Goal: Check status: Check status

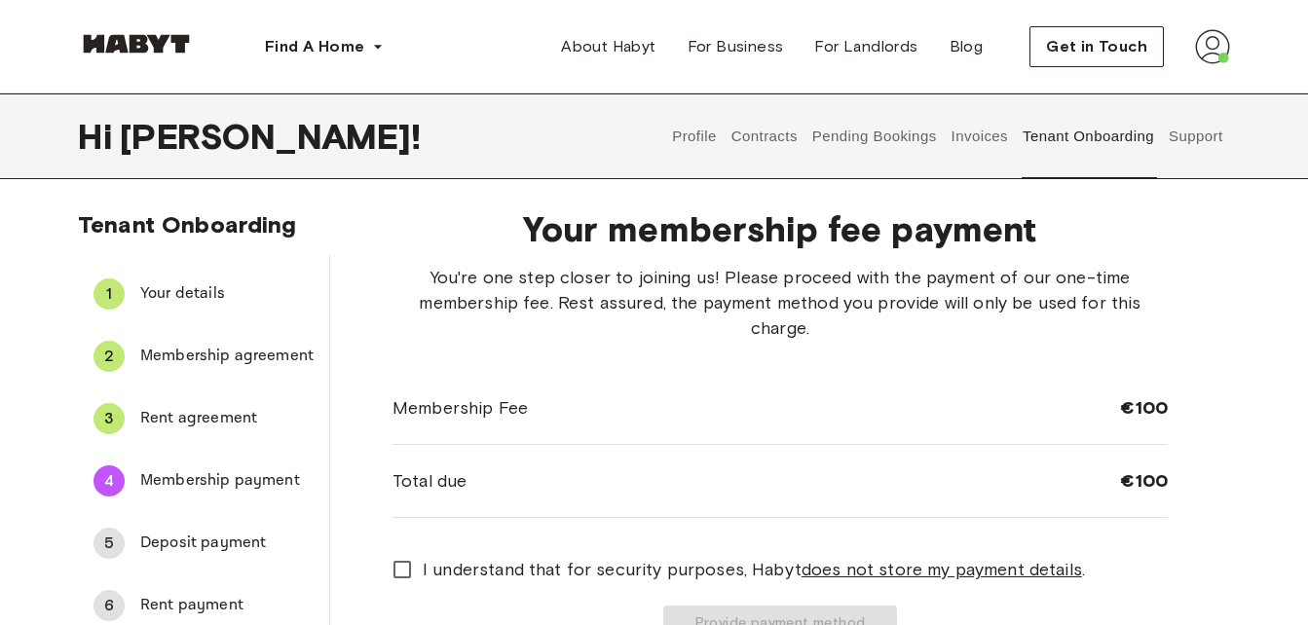
click at [184, 417] on span "Rent agreement" at bounding box center [226, 418] width 173 height 23
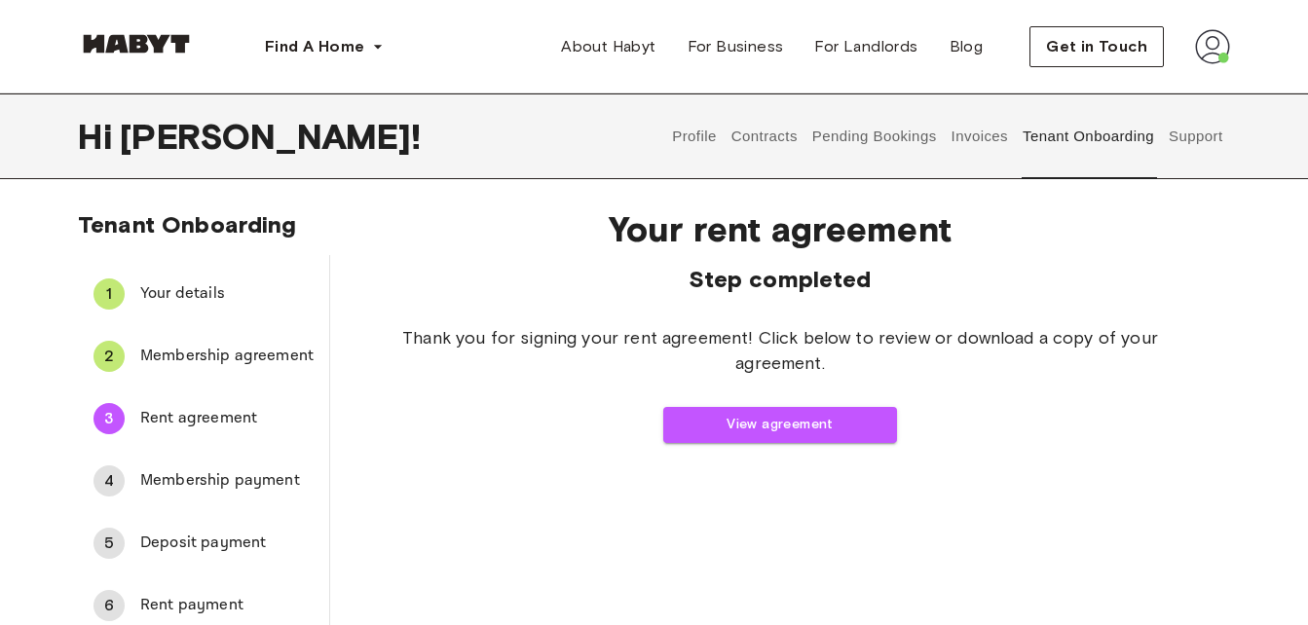
click at [836, 140] on button "Pending Bookings" at bounding box center [873, 136] width 129 height 86
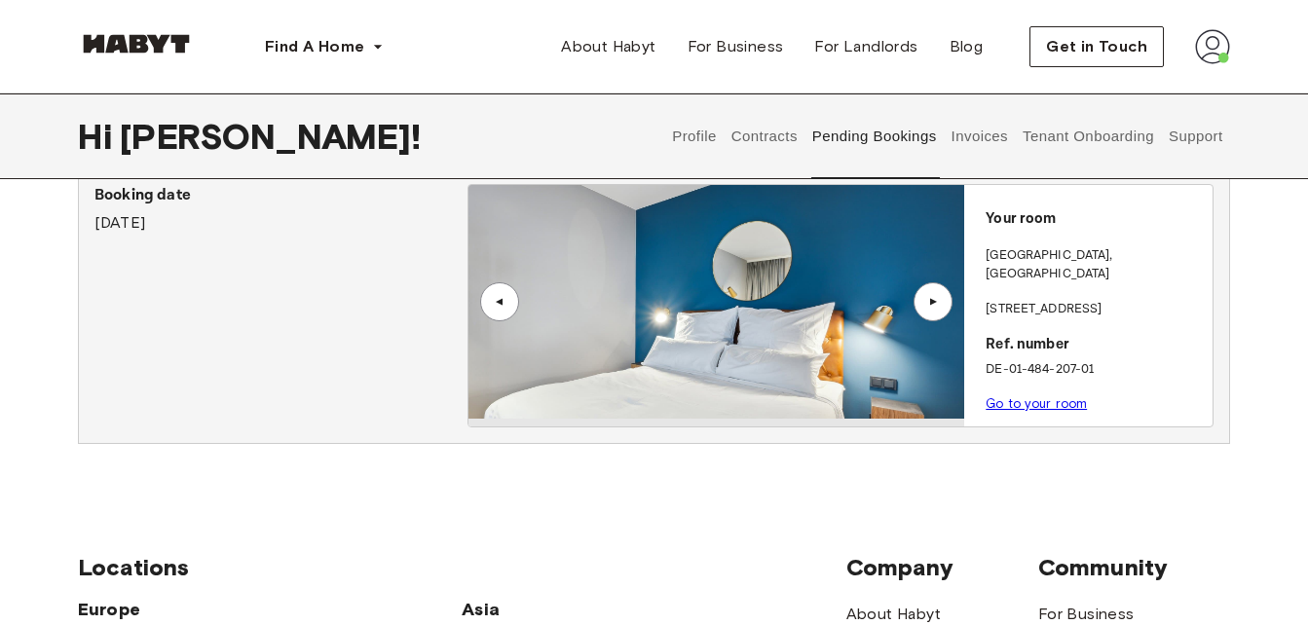
click at [927, 307] on div "▲" at bounding box center [932, 302] width 19 height 12
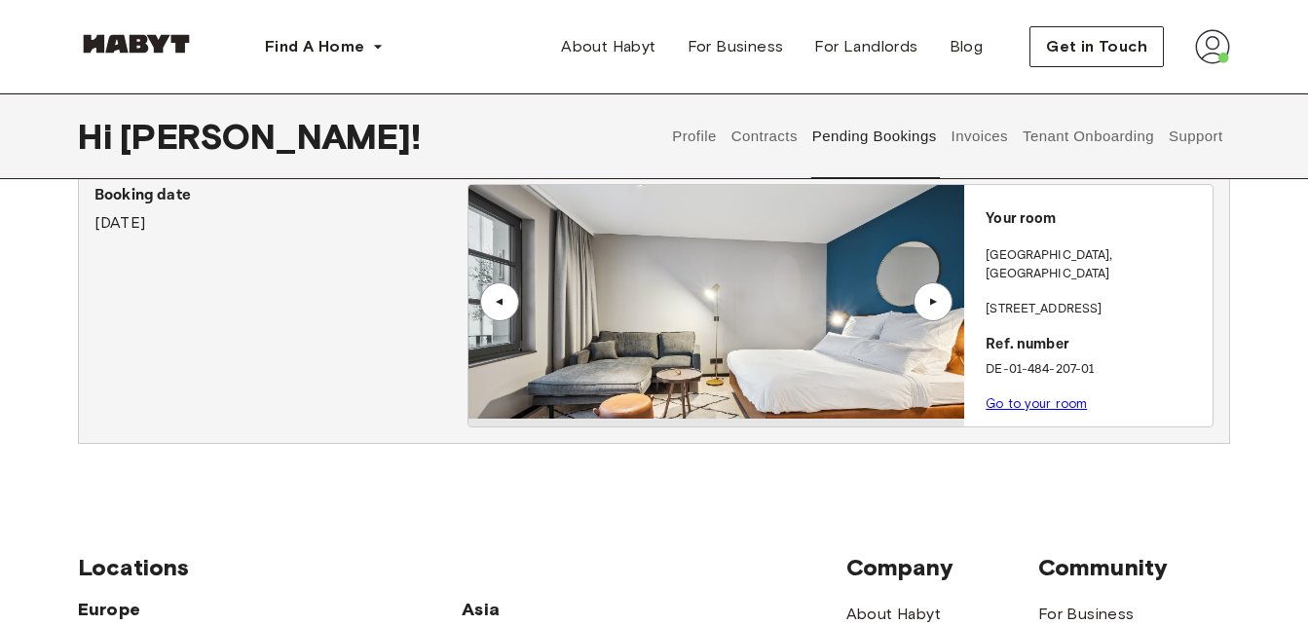
click at [927, 307] on div "▲" at bounding box center [932, 302] width 19 height 12
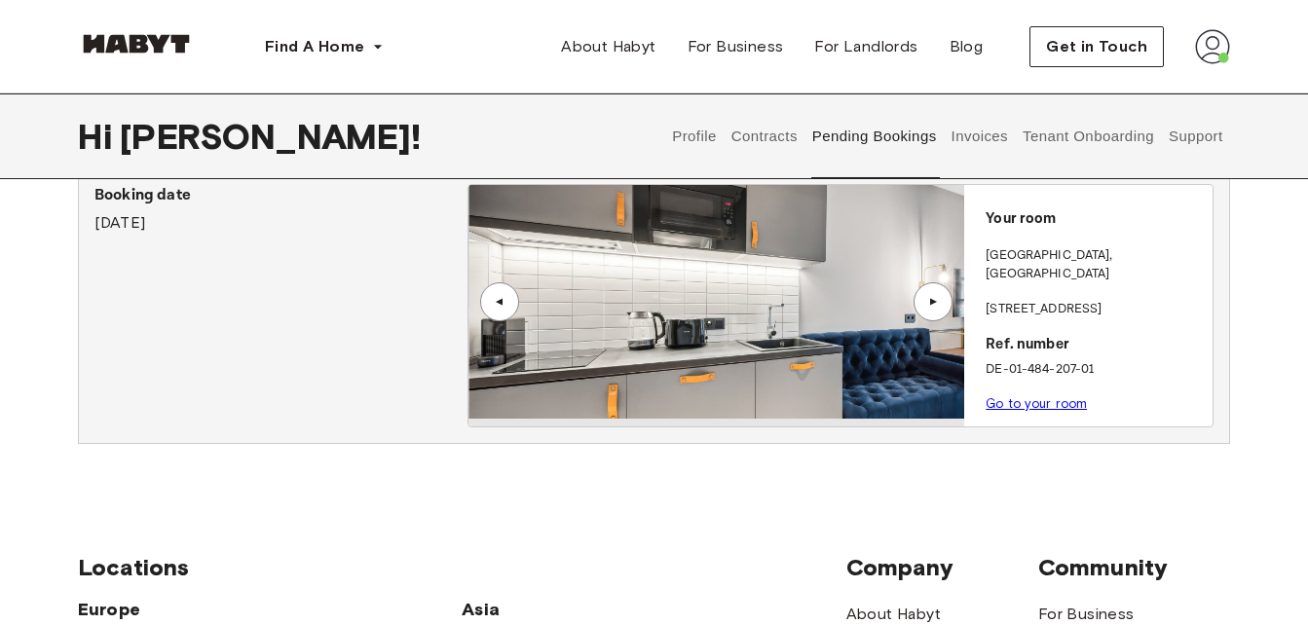
click at [484, 302] on div "▲" at bounding box center [499, 301] width 39 height 39
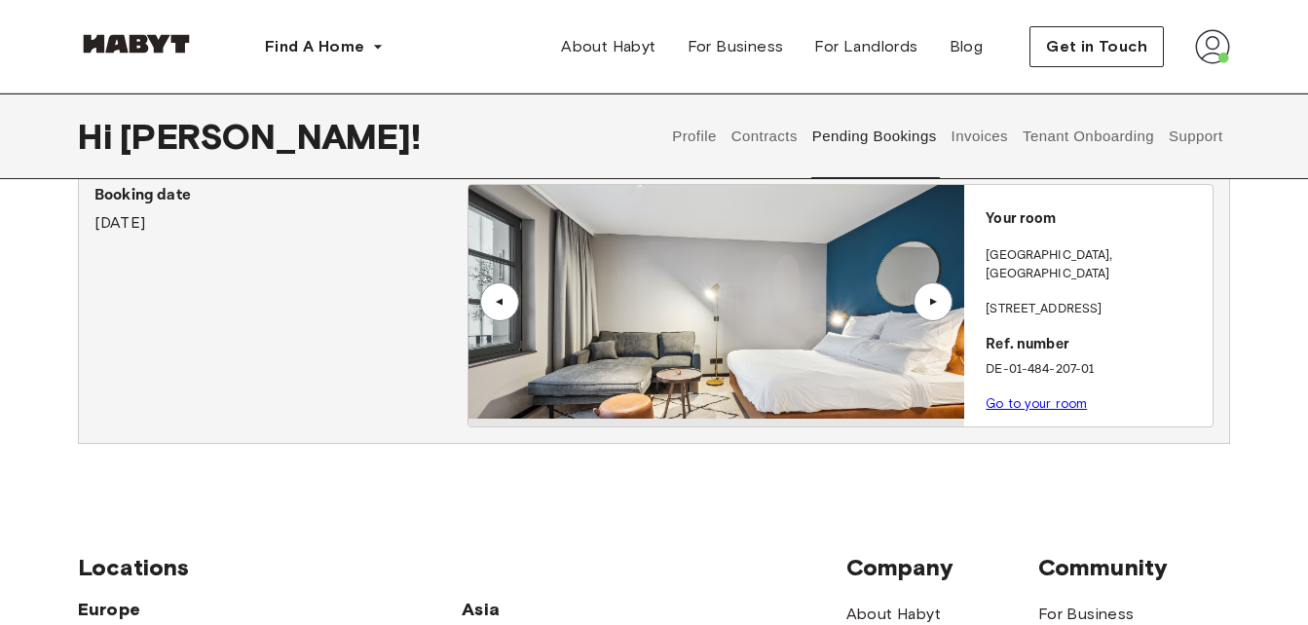
click at [930, 311] on div "▲" at bounding box center [932, 301] width 39 height 39
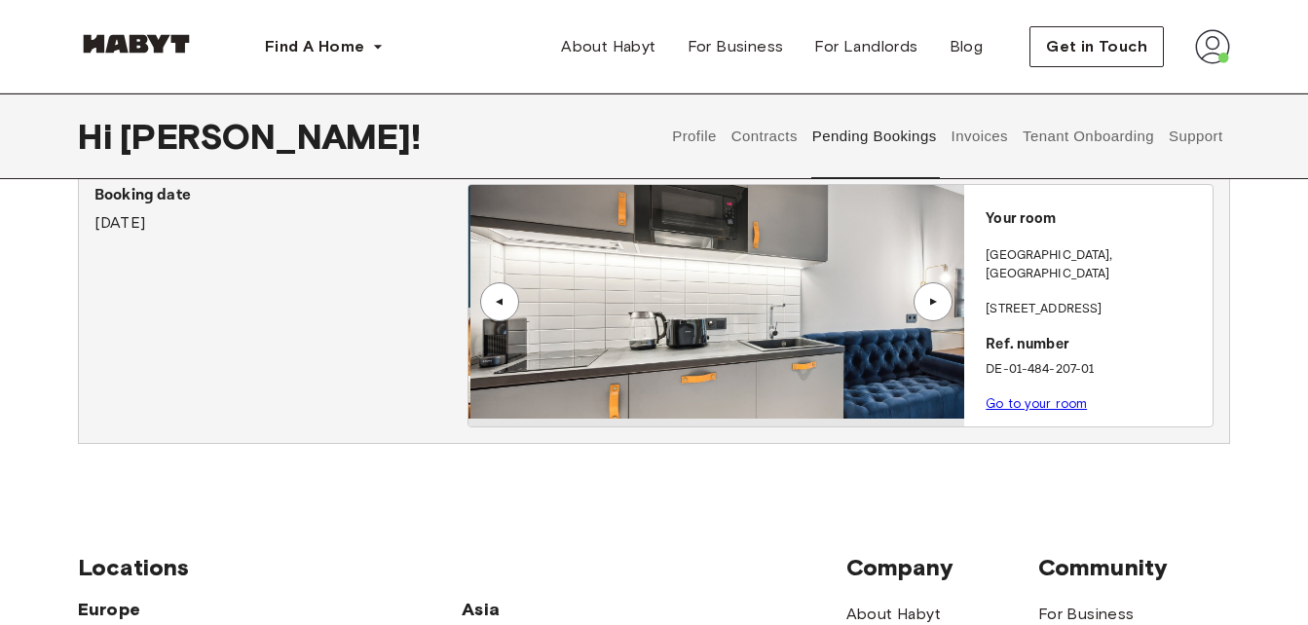
click at [930, 311] on div "▲" at bounding box center [932, 301] width 39 height 39
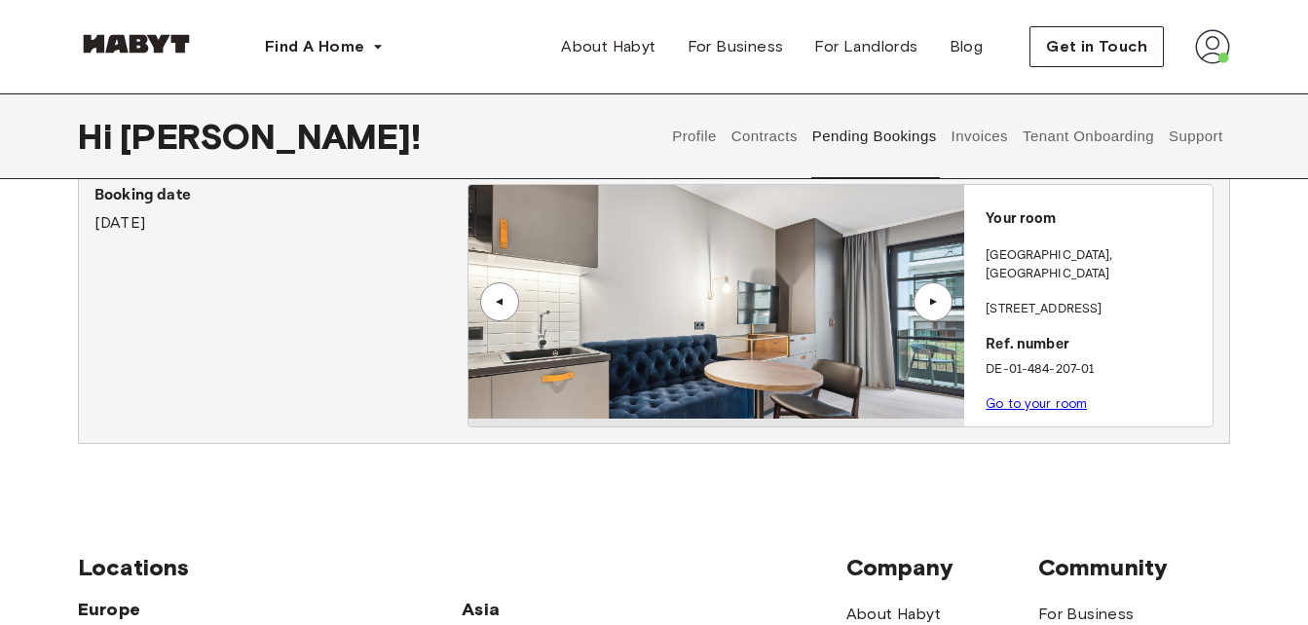
click at [930, 310] on div "▲" at bounding box center [932, 301] width 39 height 39
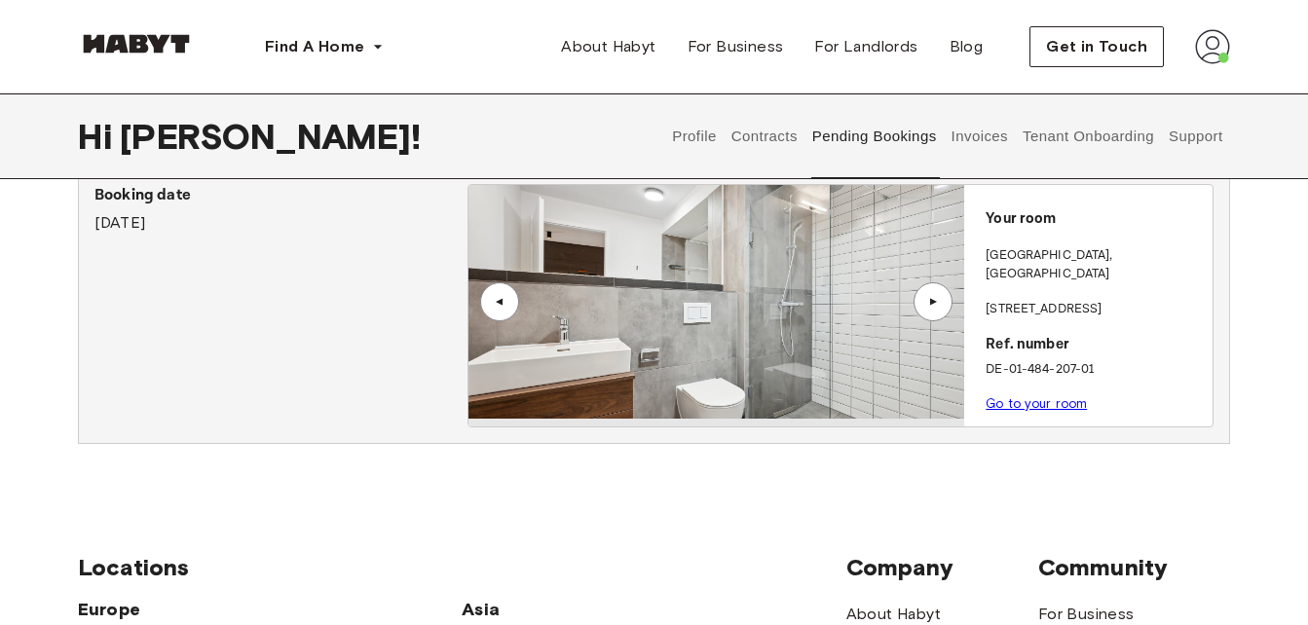
click at [930, 310] on div "▲" at bounding box center [932, 301] width 39 height 39
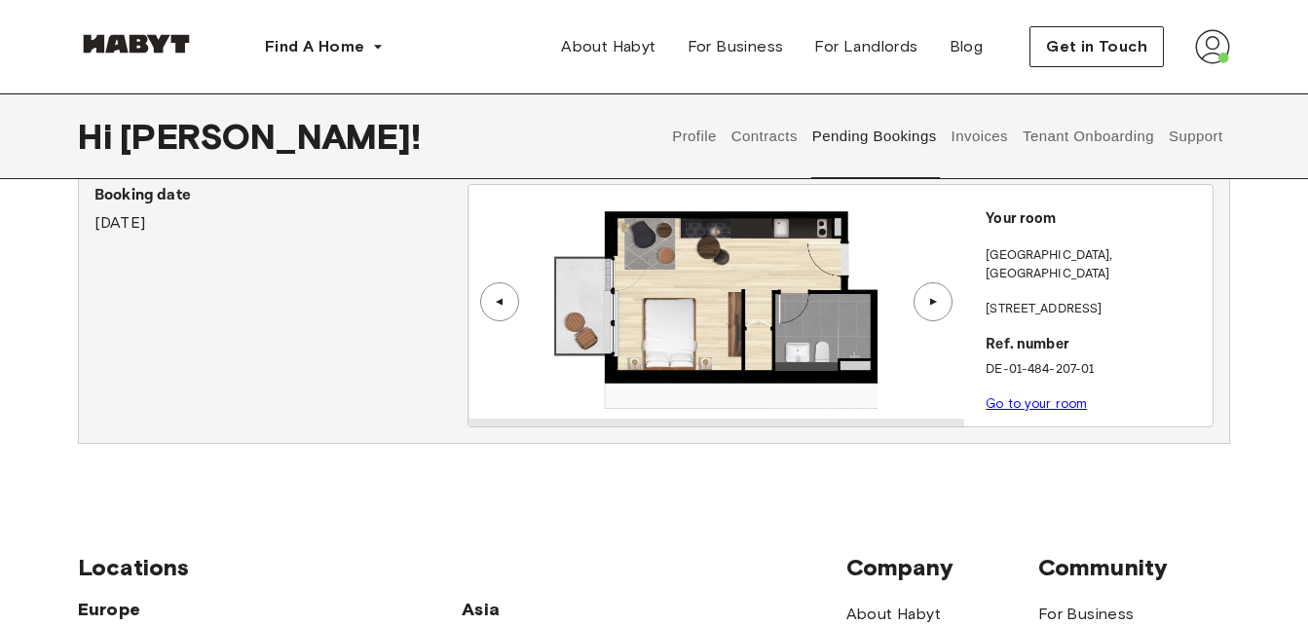
click at [922, 308] on div "▲" at bounding box center [932, 301] width 39 height 39
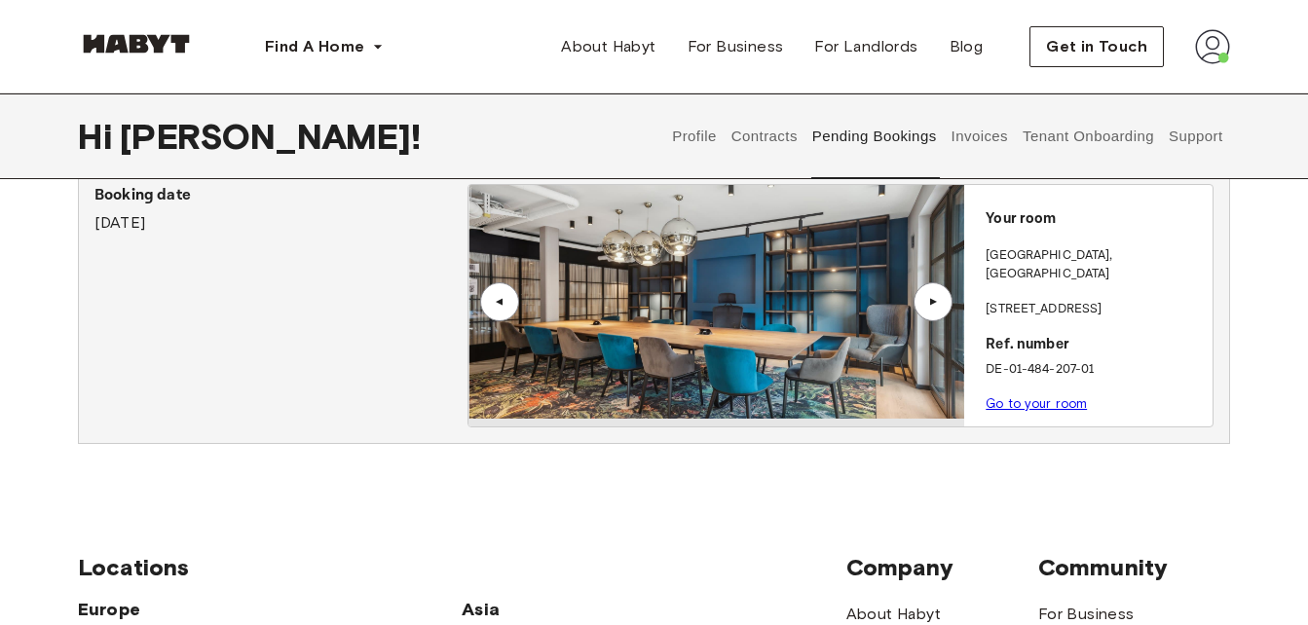
click at [922, 308] on div "▲" at bounding box center [932, 301] width 39 height 39
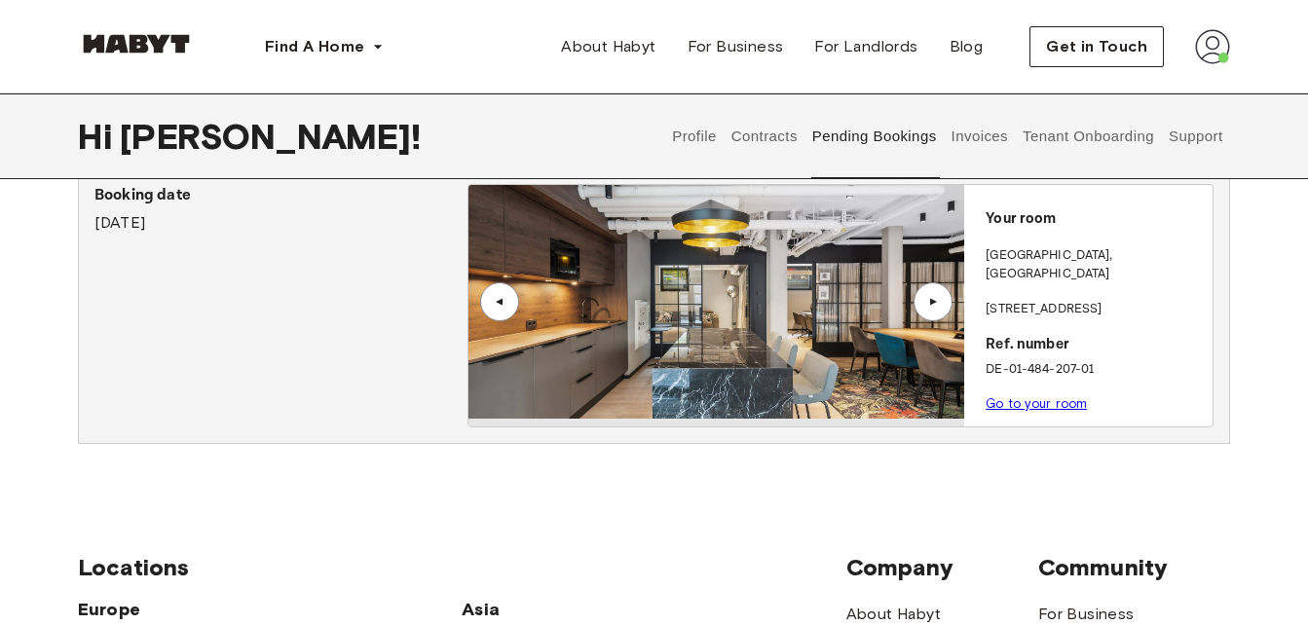
click at [922, 308] on div "▲" at bounding box center [932, 301] width 39 height 39
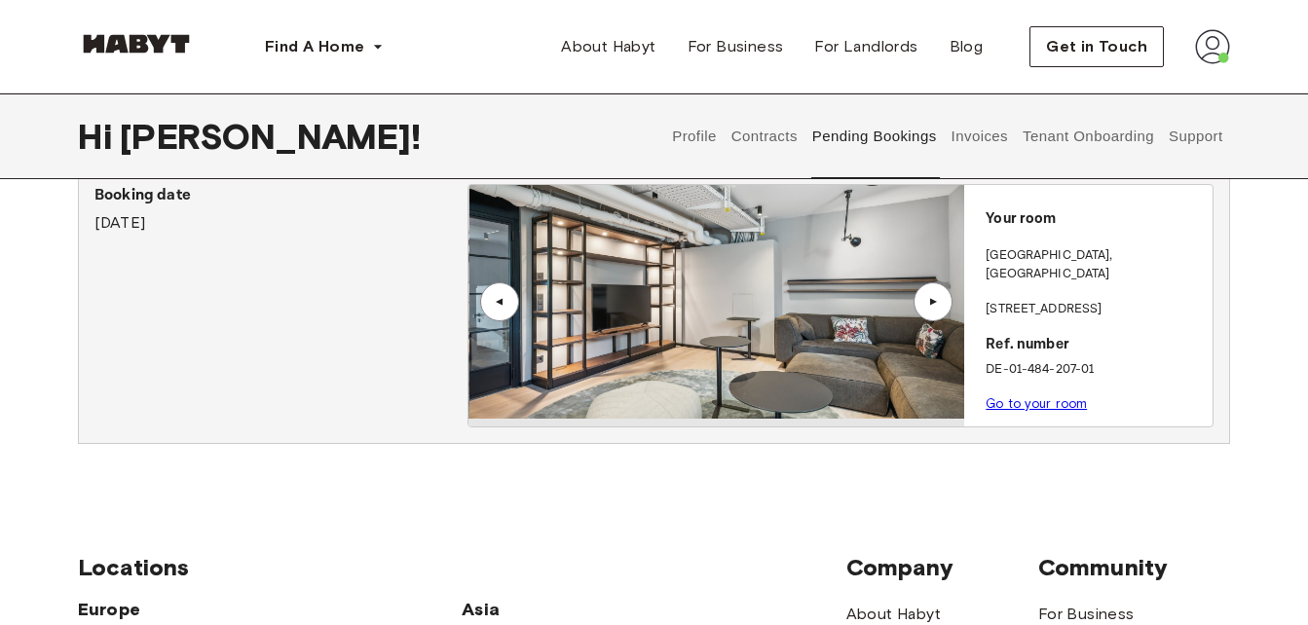
click at [922, 308] on div "▲" at bounding box center [932, 301] width 39 height 39
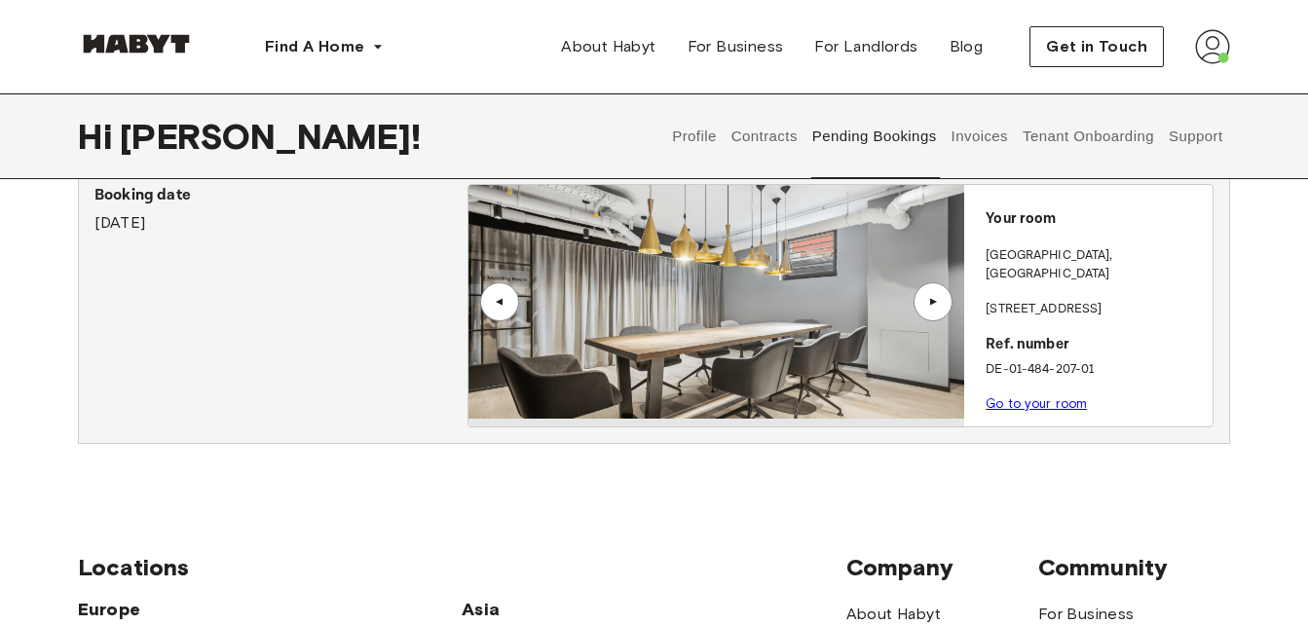
click at [922, 308] on div "▲" at bounding box center [932, 301] width 39 height 39
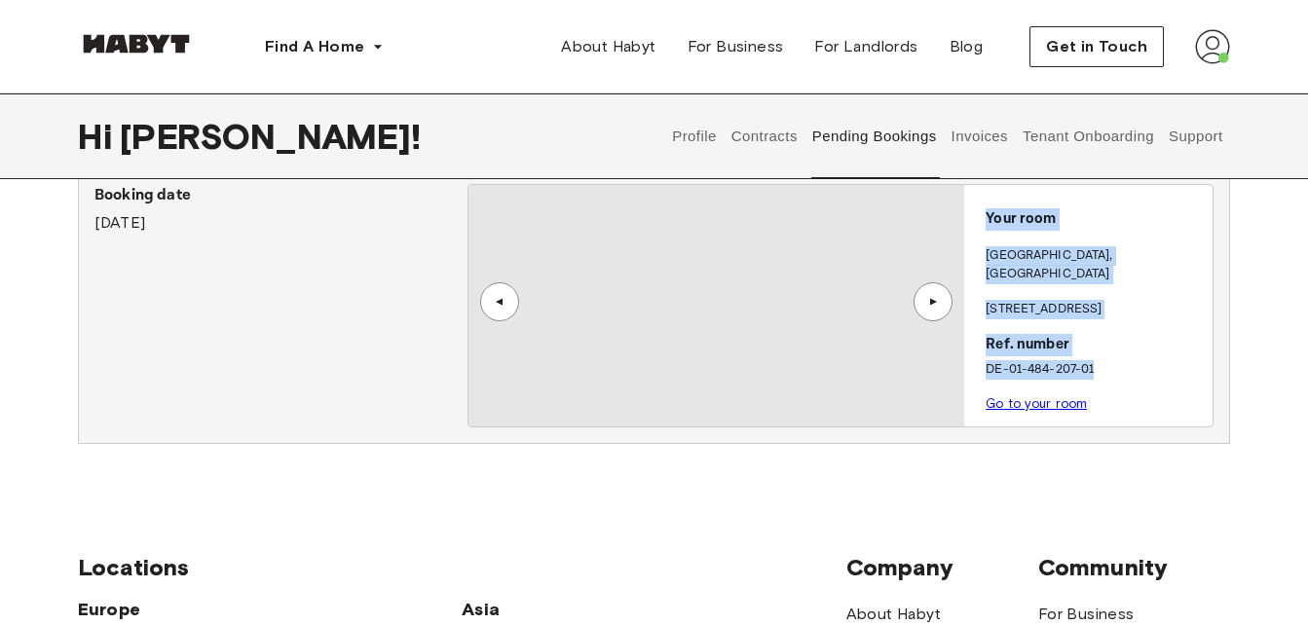
drag, startPoint x: 922, startPoint y: 308, endPoint x: 1008, endPoint y: 391, distance: 119.8
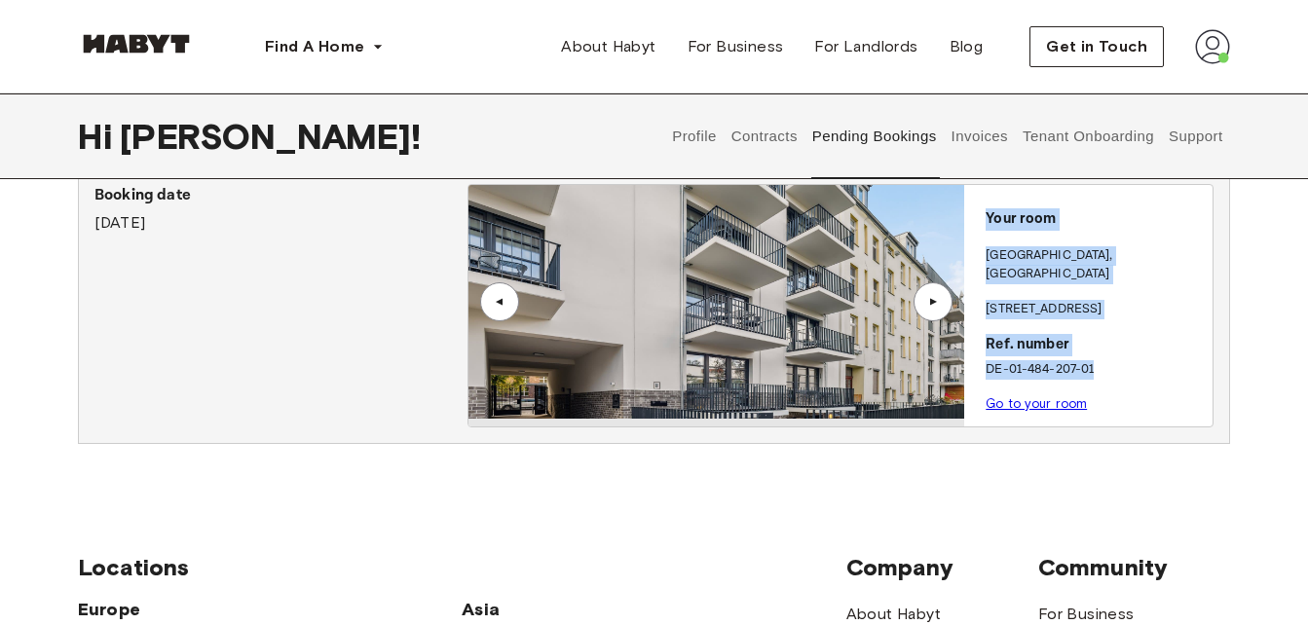
click at [1002, 393] on div "▲ ▲ Your room [GEOGRAPHIC_DATA] , [STREET_ADDRESS]. number DE-01-484-207-01 Go …" at bounding box center [840, 305] width 744 height 241
click at [1013, 396] on link "Go to your room" at bounding box center [1035, 403] width 101 height 15
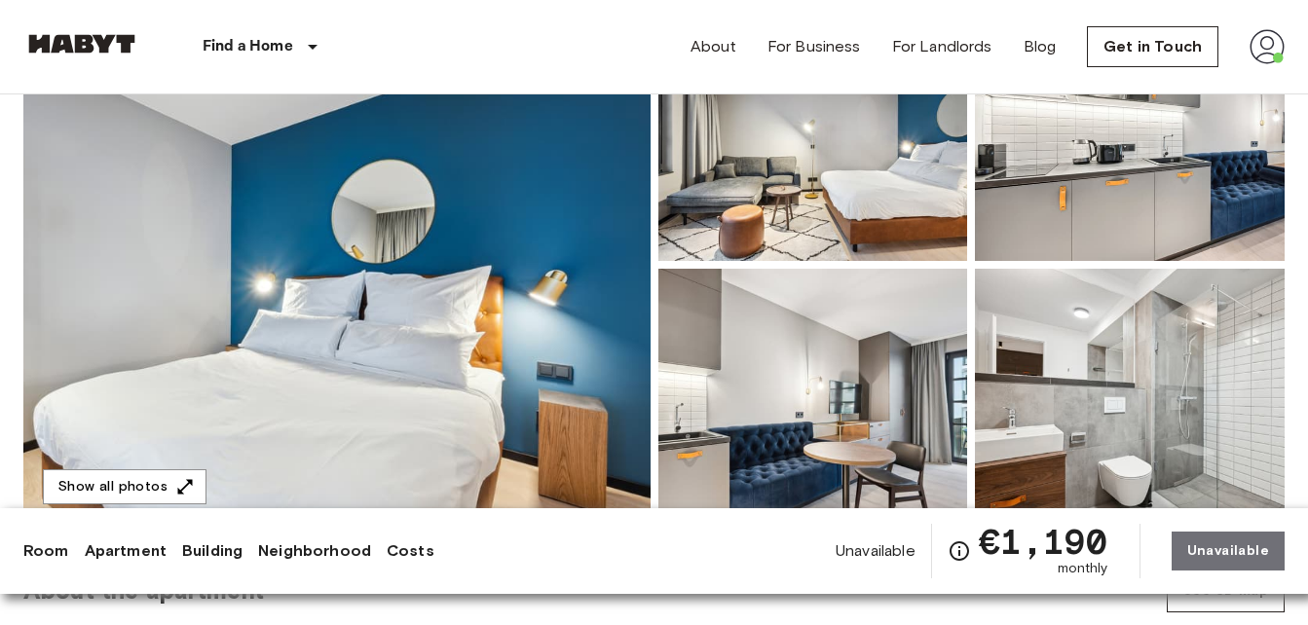
scroll to position [301, 0]
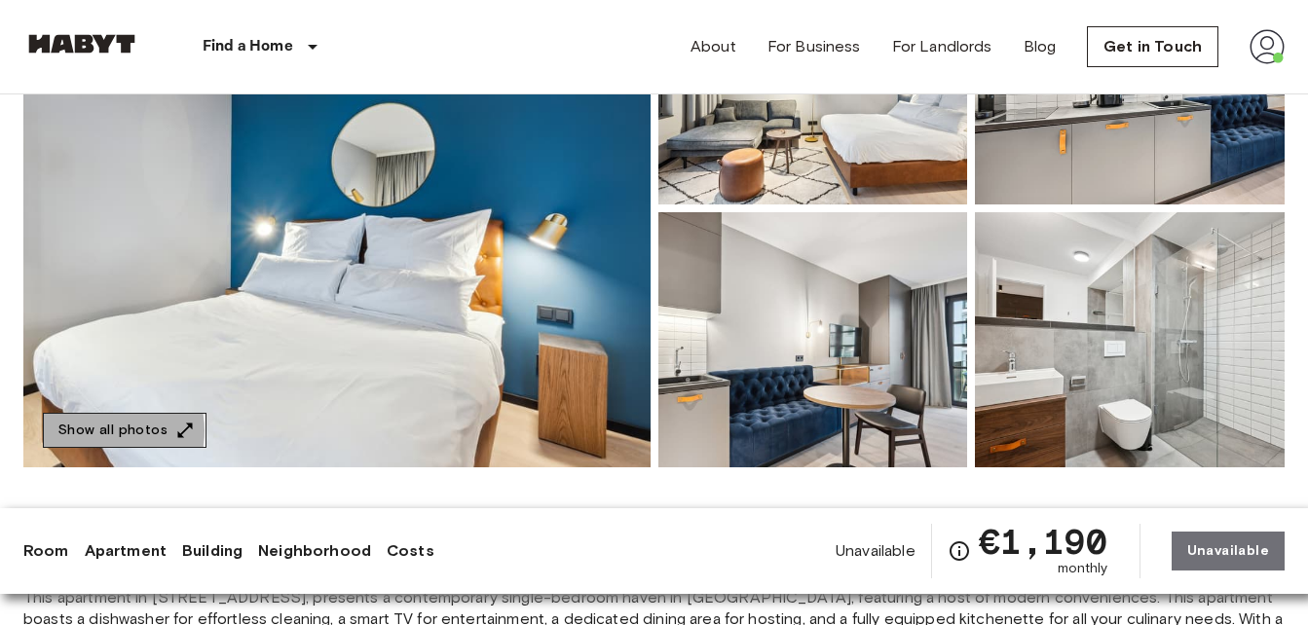
click at [92, 430] on button "Show all photos" at bounding box center [125, 431] width 164 height 36
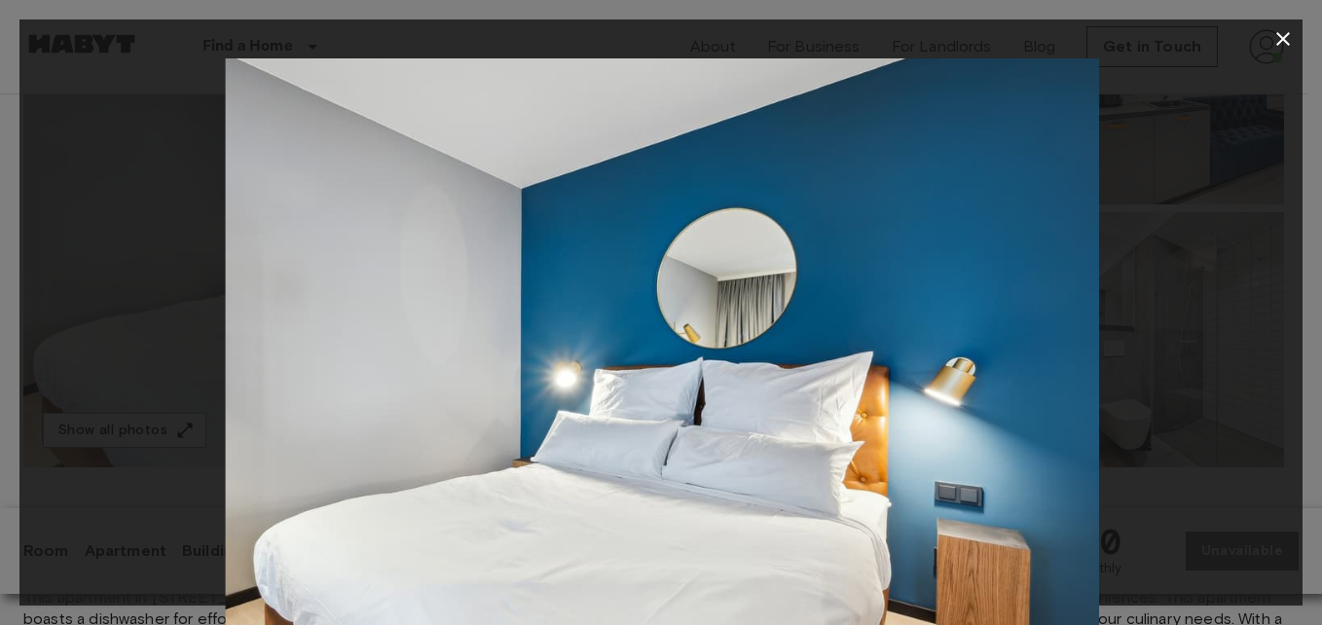
drag, startPoint x: 926, startPoint y: 436, endPoint x: 929, endPoint y: 363, distance: 73.1
click at [929, 363] on img at bounding box center [664, 350] width 876 height 584
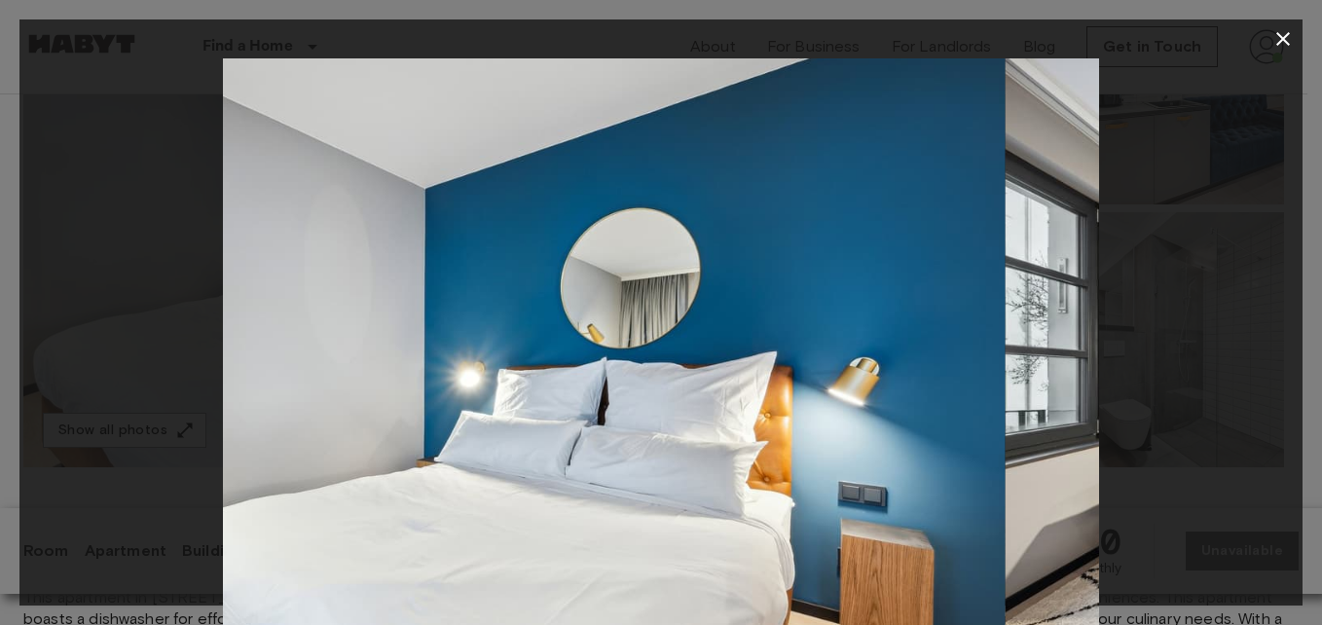
drag, startPoint x: 1026, startPoint y: 359, endPoint x: 390, endPoint y: 328, distance: 636.6
click at [391, 328] on img at bounding box center [567, 350] width 876 height 584
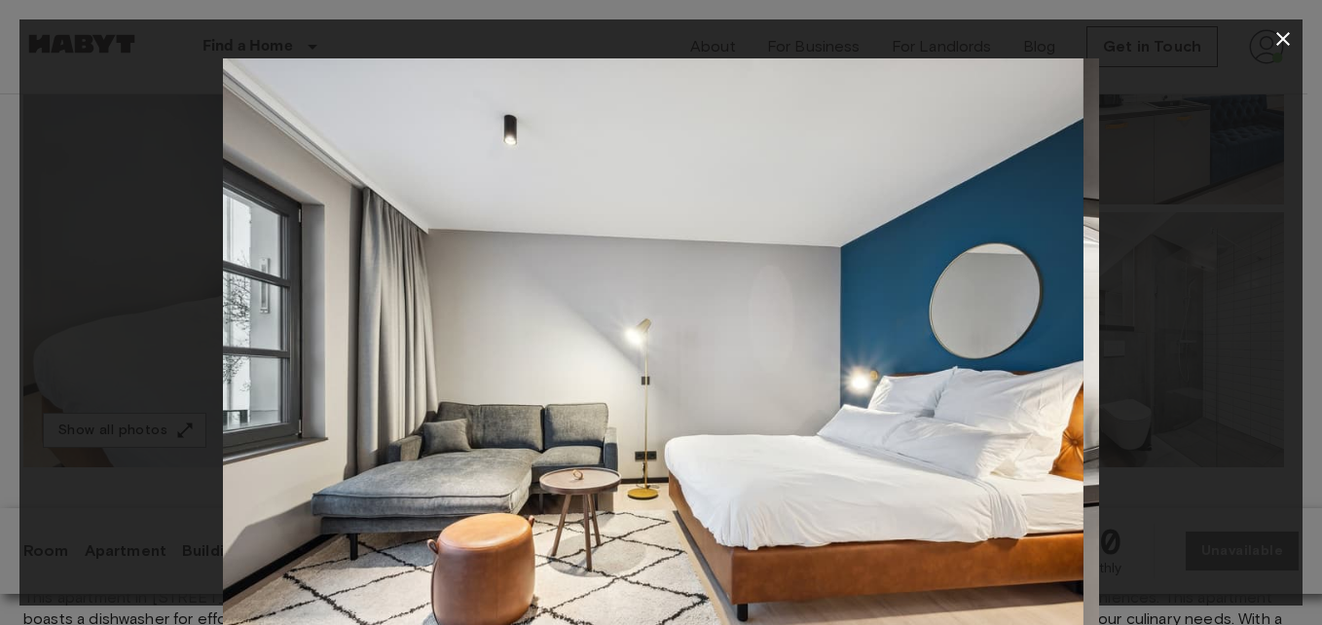
drag, startPoint x: 1008, startPoint y: 408, endPoint x: 988, endPoint y: 395, distance: 23.2
click at [991, 400] on img at bounding box center [645, 350] width 876 height 584
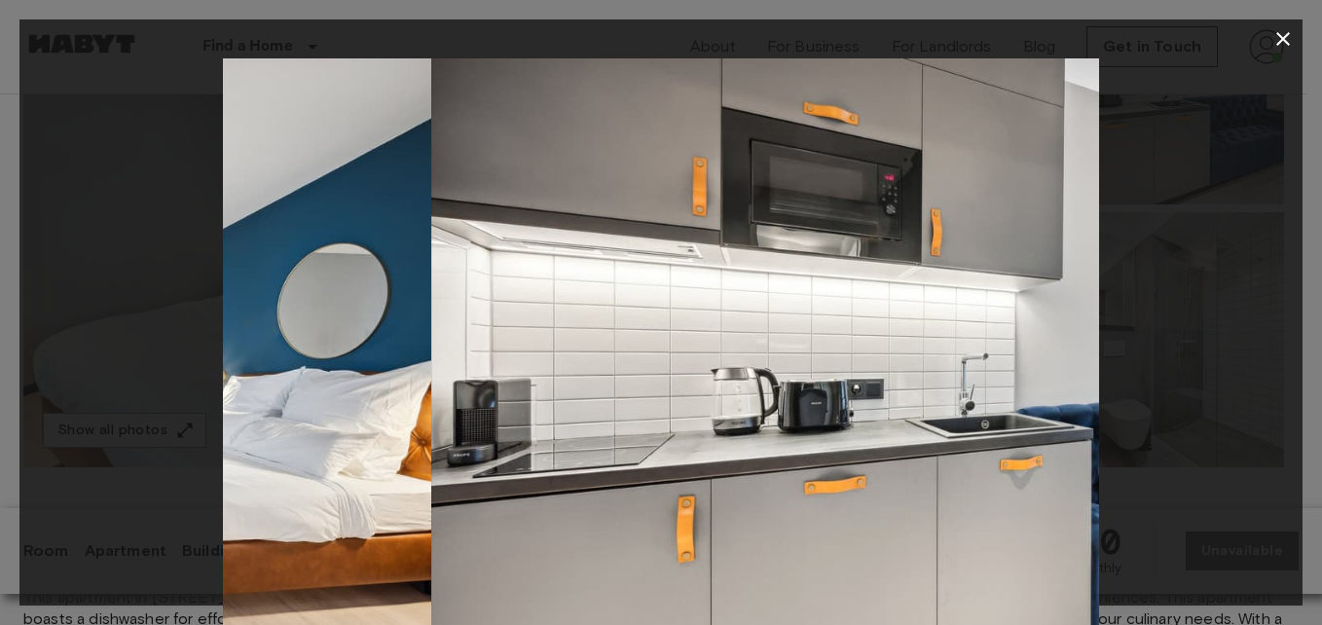
drag, startPoint x: 994, startPoint y: 364, endPoint x: 284, endPoint y: 298, distance: 712.9
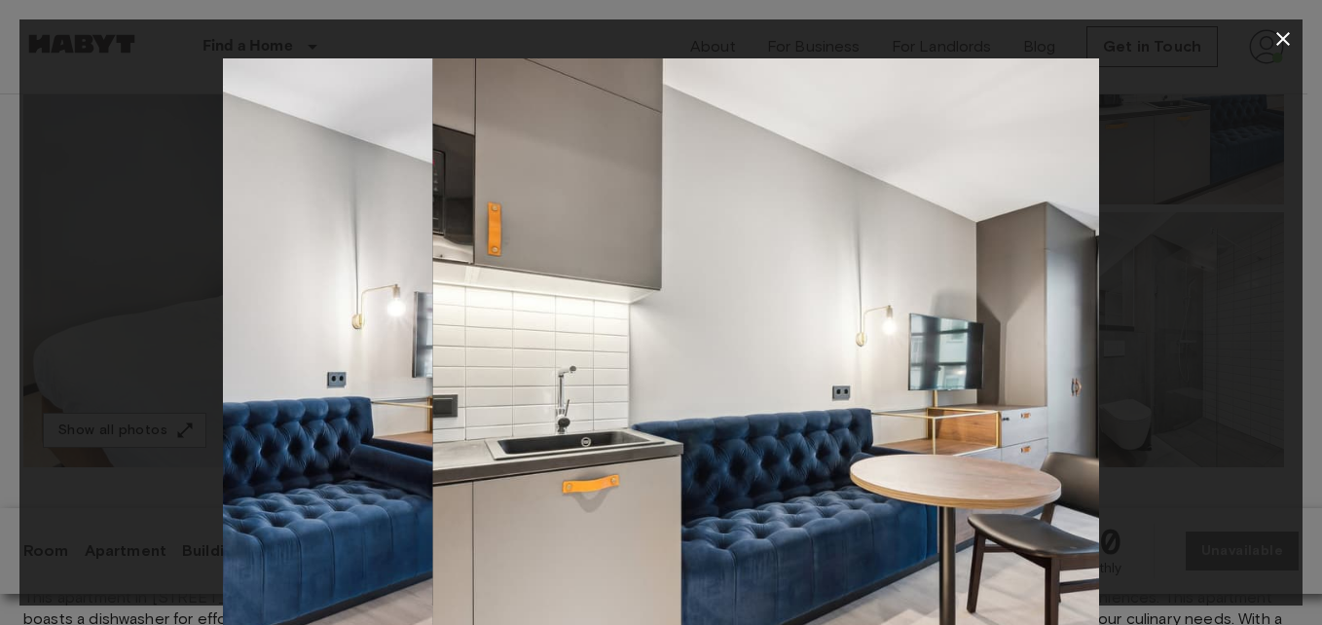
drag, startPoint x: 999, startPoint y: 381, endPoint x: 340, endPoint y: 376, distance: 659.2
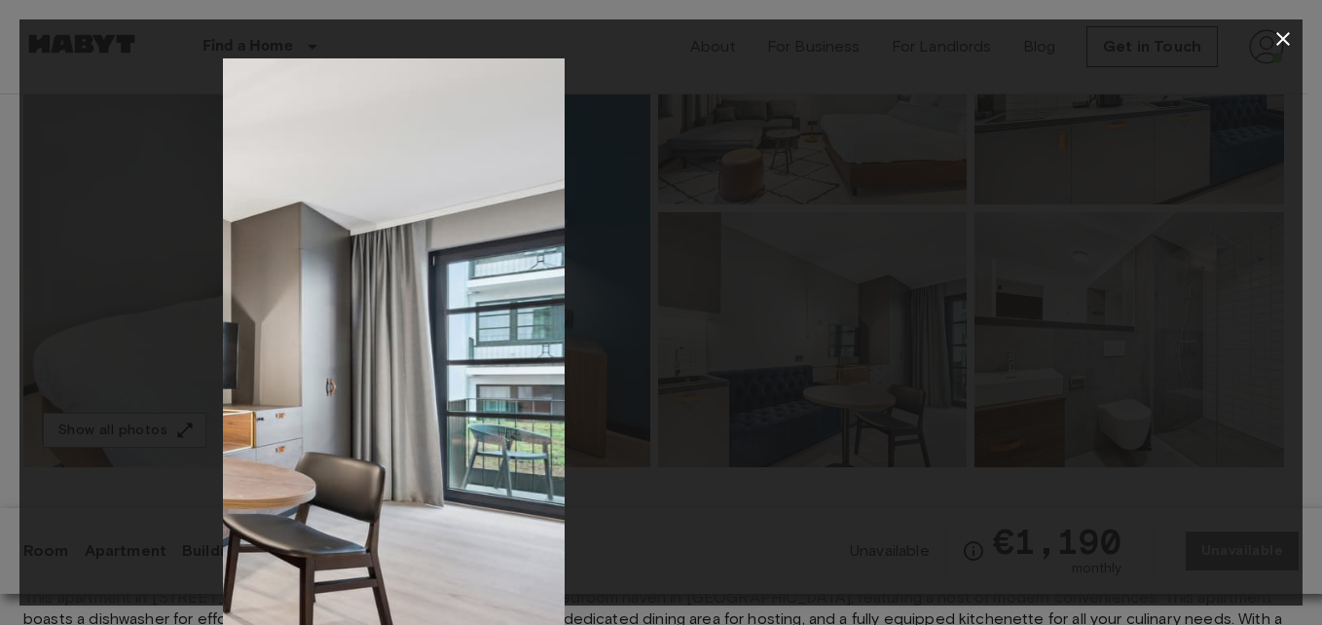
drag, startPoint x: 973, startPoint y: 388, endPoint x: 401, endPoint y: 385, distance: 571.5
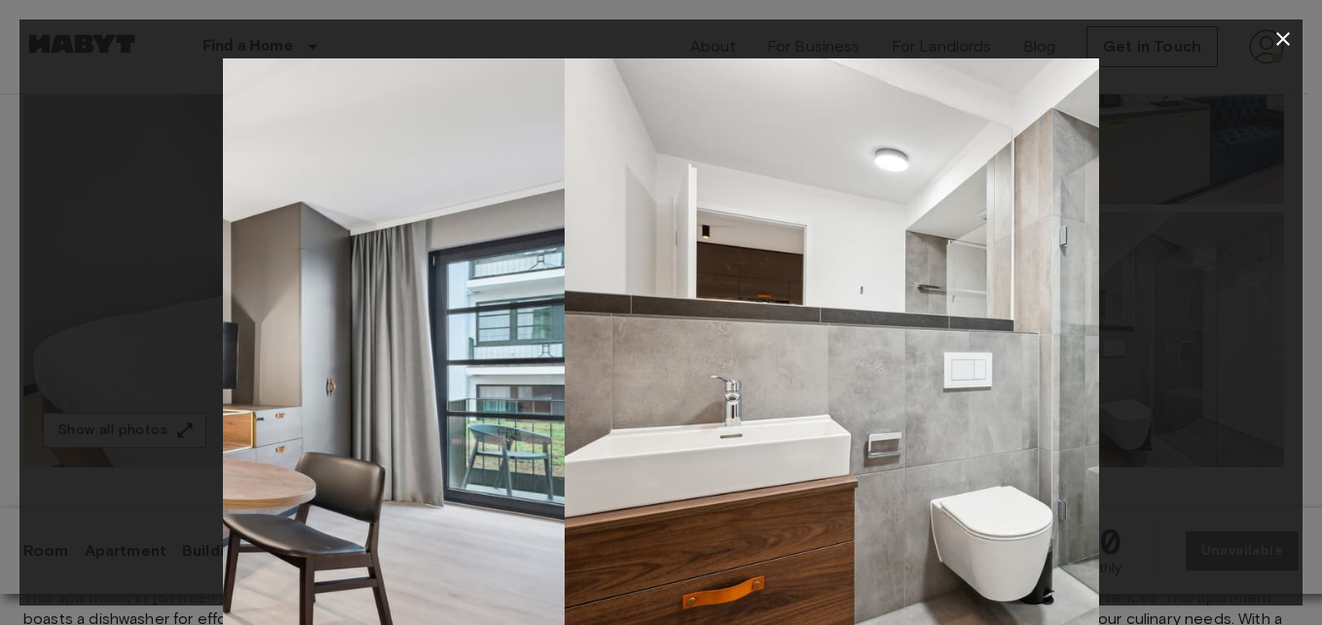
click at [427, 380] on img at bounding box center [125, 350] width 876 height 584
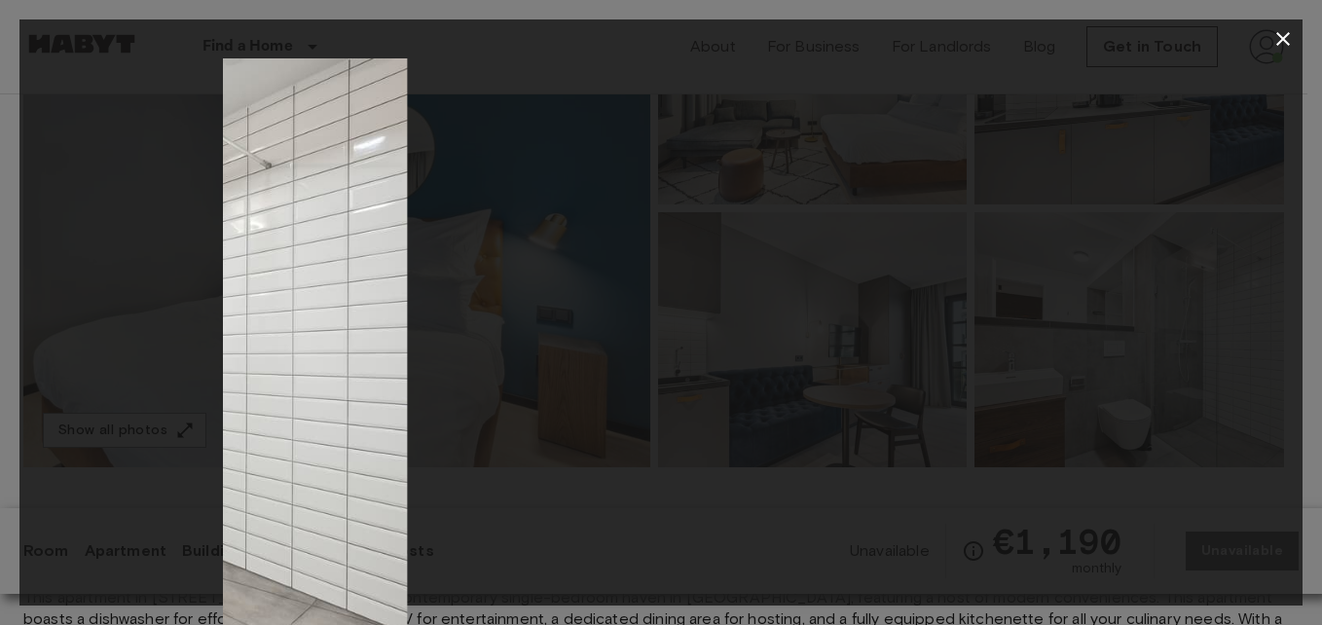
drag, startPoint x: 1001, startPoint y: 333, endPoint x: 235, endPoint y: 313, distance: 766.5
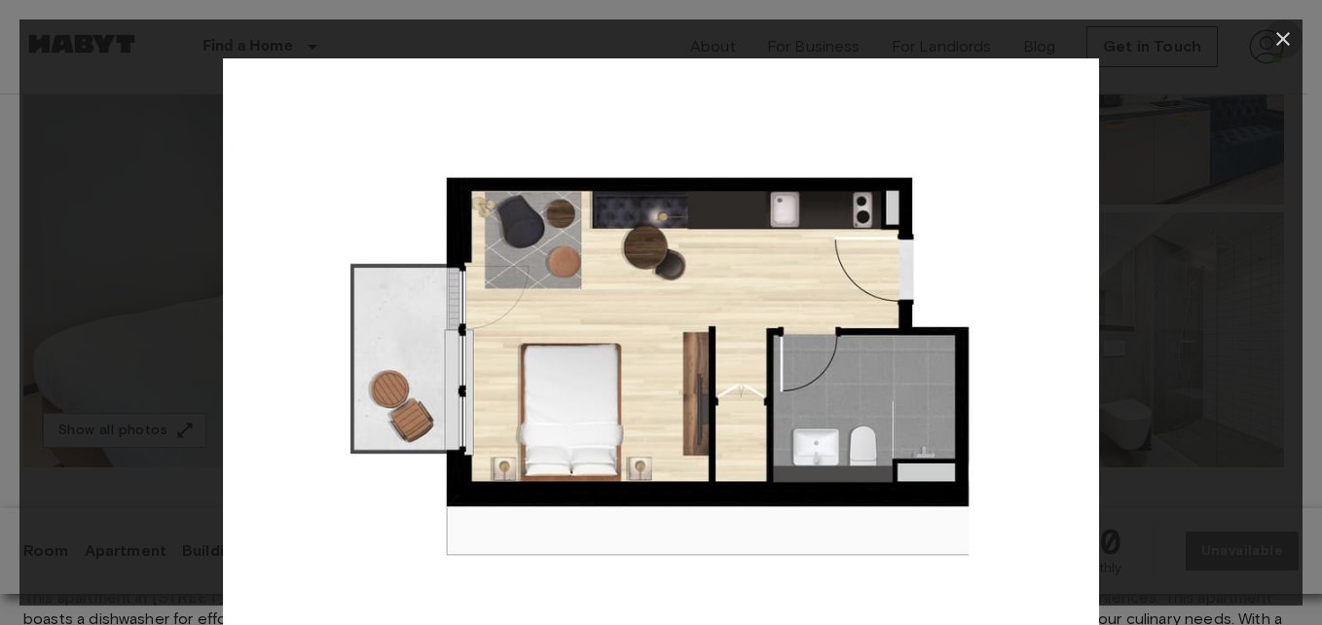
click at [1279, 25] on button "button" at bounding box center [1283, 38] width 39 height 39
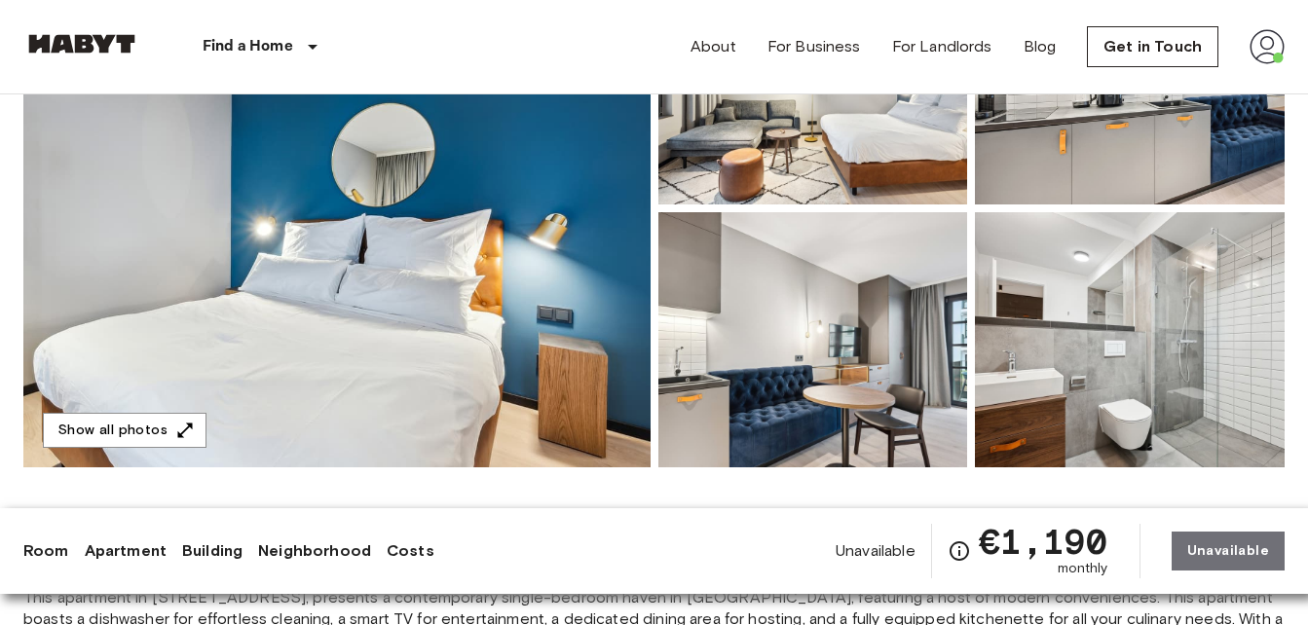
drag, startPoint x: 579, startPoint y: 2, endPoint x: 543, endPoint y: 49, distance: 59.0
click at [543, 49] on div "Find a Home Europe Amsterdam Berlin Brussels Cologne Dusseldorf Frankfurt Graz …" at bounding box center [653, 46] width 1261 height 93
